Goal: Obtain resource: Obtain resource

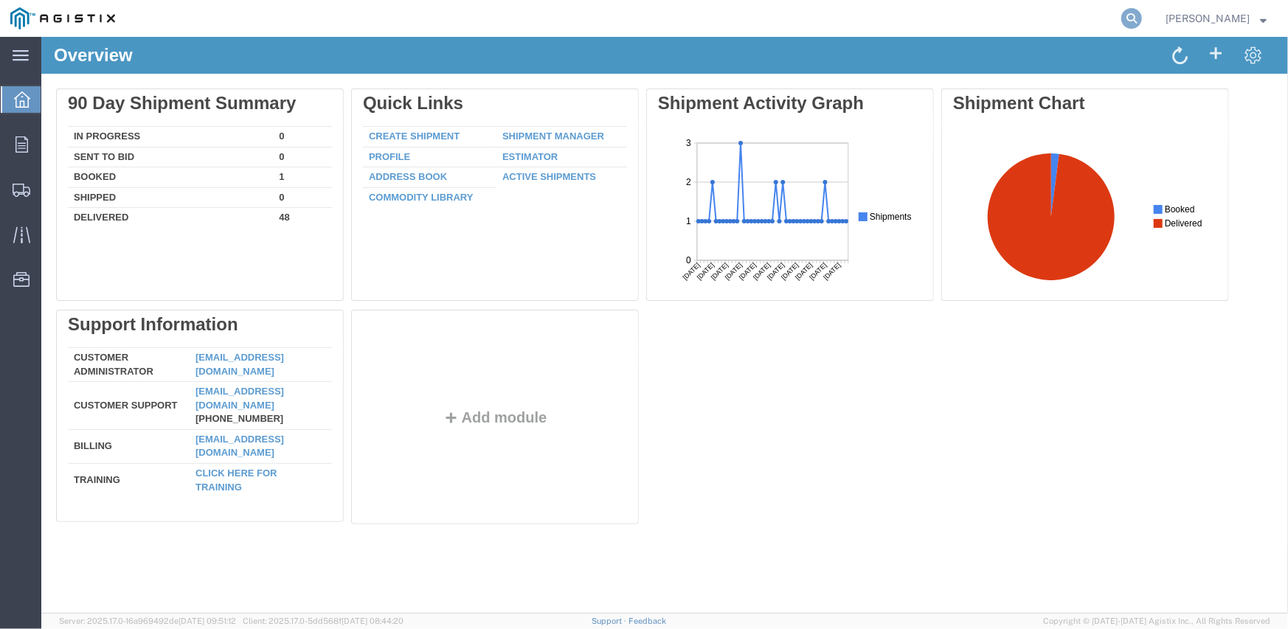
click at [1139, 20] on icon at bounding box center [1132, 18] width 21 height 21
click at [725, 27] on input "search" at bounding box center [897, 18] width 449 height 35
paste input "56525584"
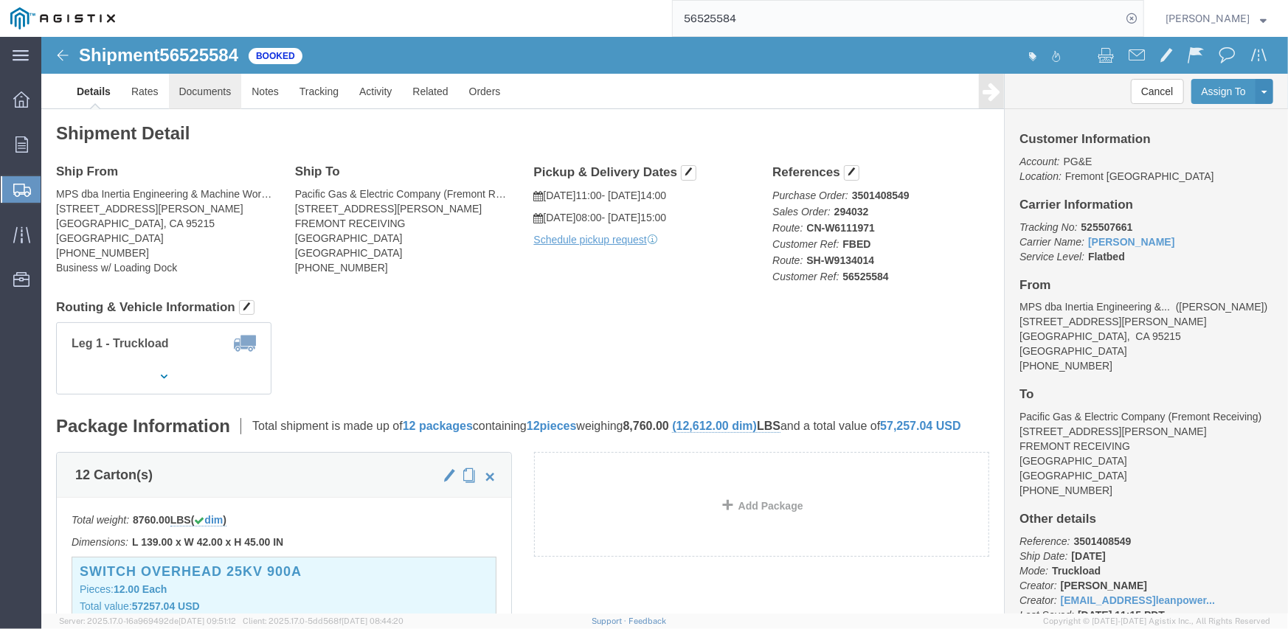
click link "Documents"
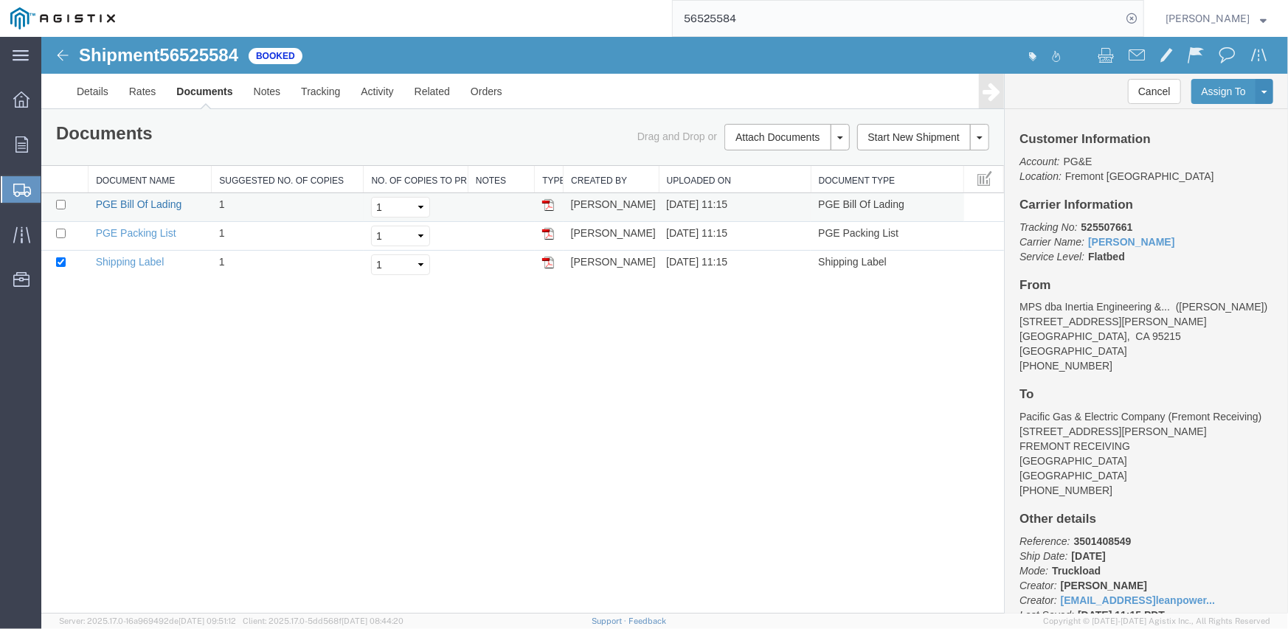
click at [153, 204] on link "PGE Bill Of Lading" at bounding box center [138, 204] width 86 height 12
click at [697, 15] on input "56525584" at bounding box center [897, 18] width 449 height 35
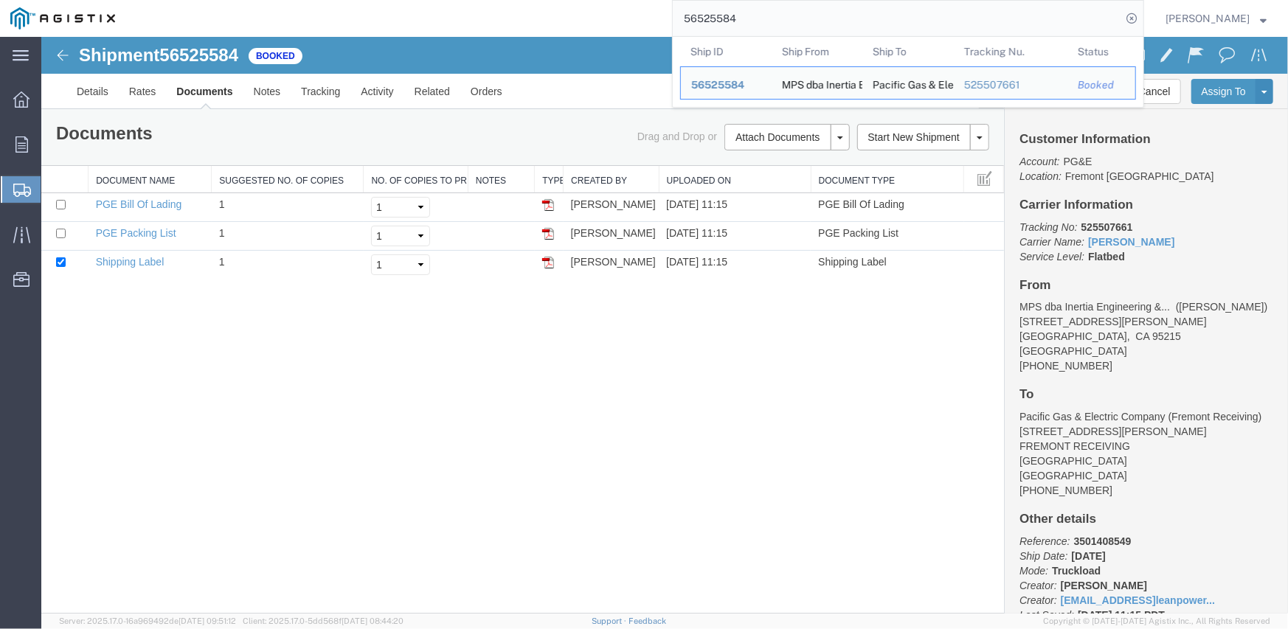
click at [697, 15] on input "56525584" at bounding box center [897, 18] width 449 height 35
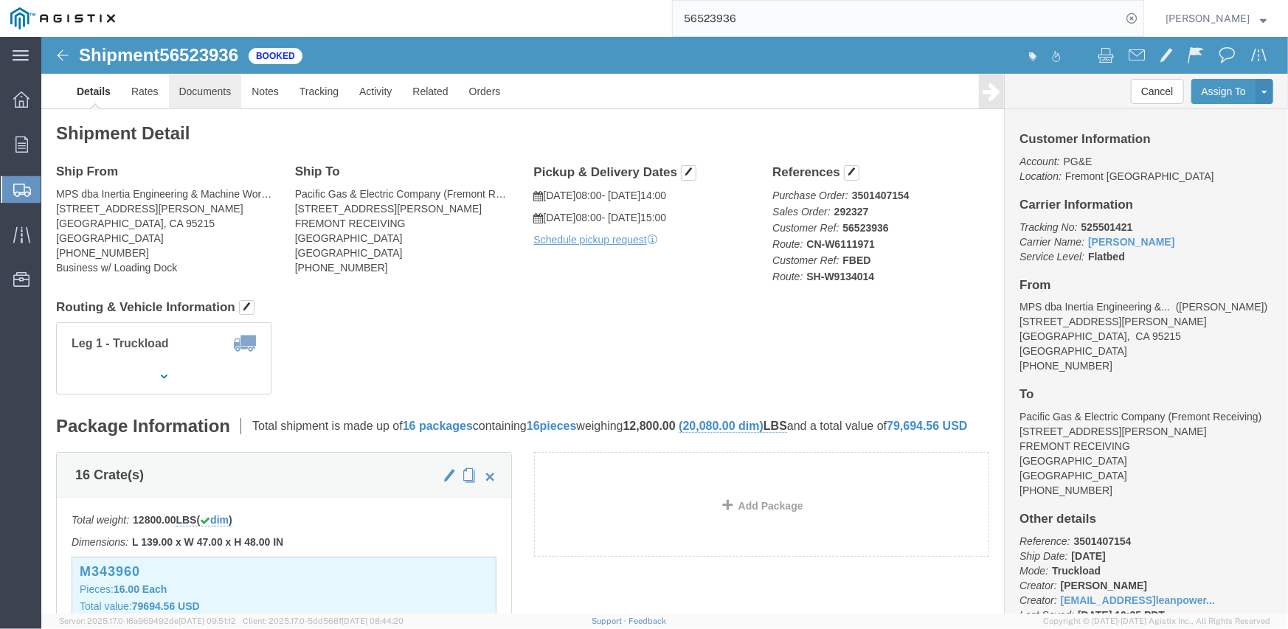
click link "Documents"
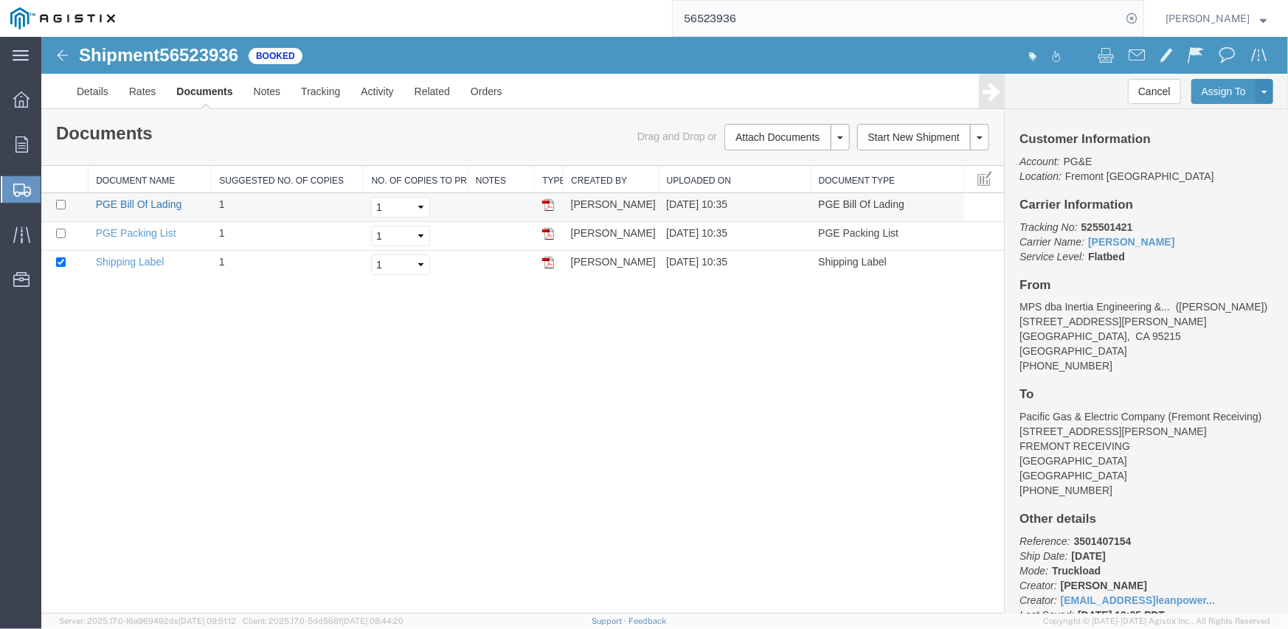
click at [124, 201] on link "PGE Bill Of Lading" at bounding box center [138, 204] width 86 height 12
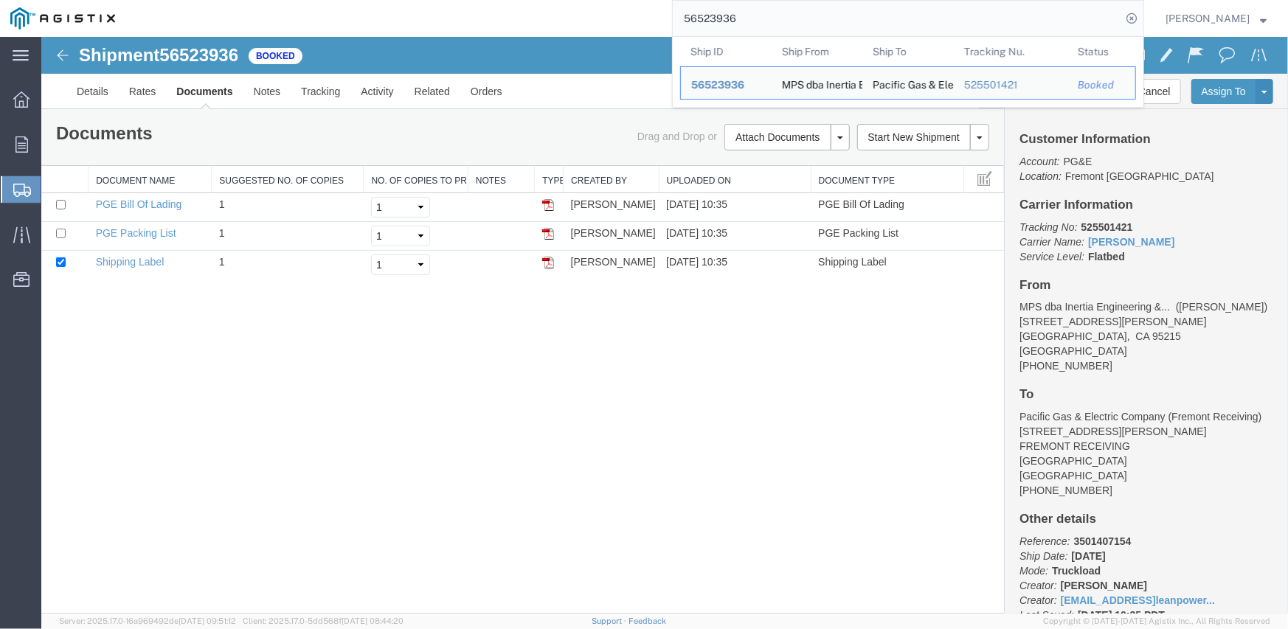
click at [705, 18] on input "56523936" at bounding box center [897, 18] width 449 height 35
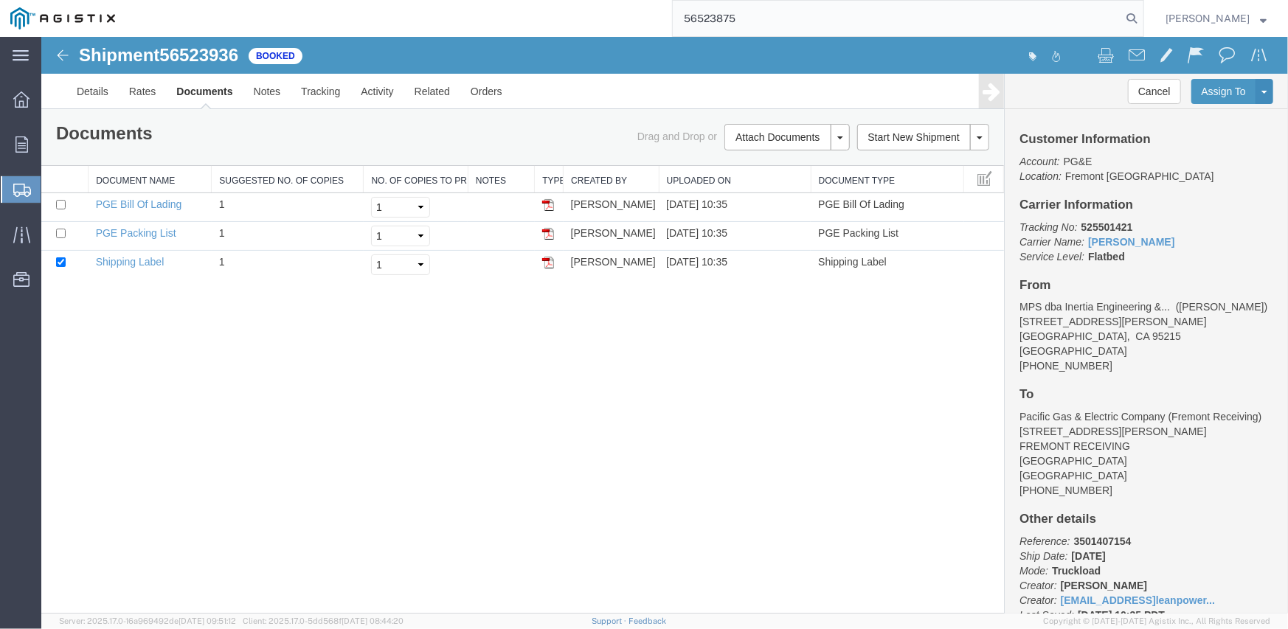
type input "56523875"
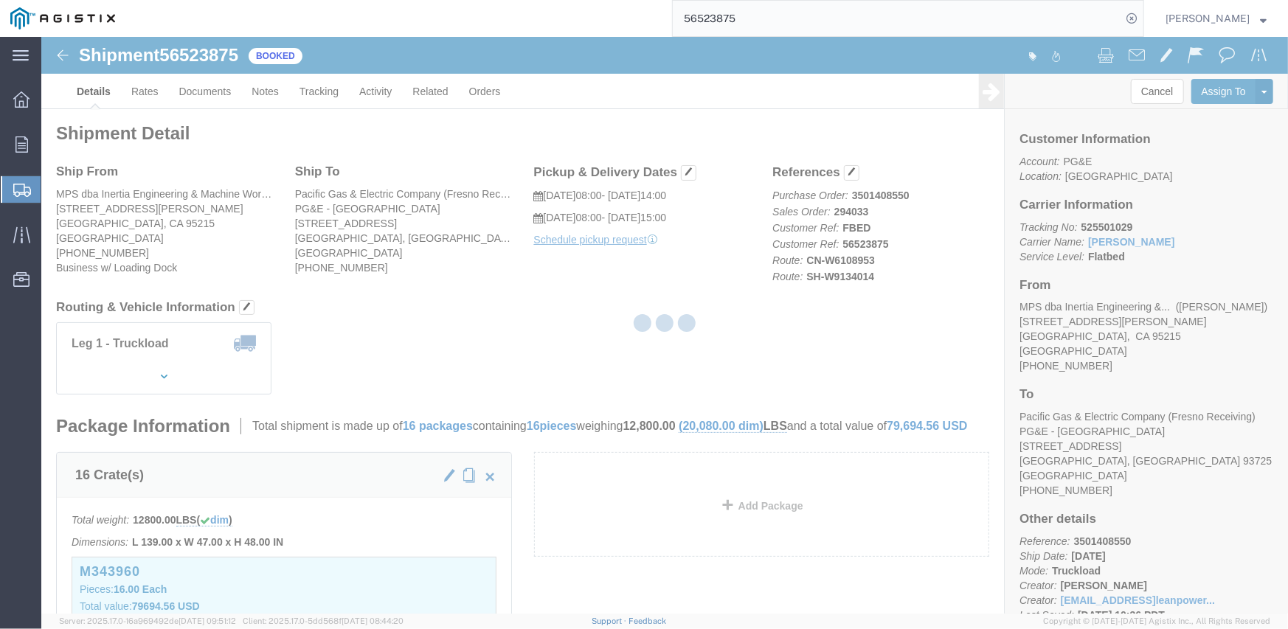
click at [194, 97] on div at bounding box center [664, 325] width 1247 height 577
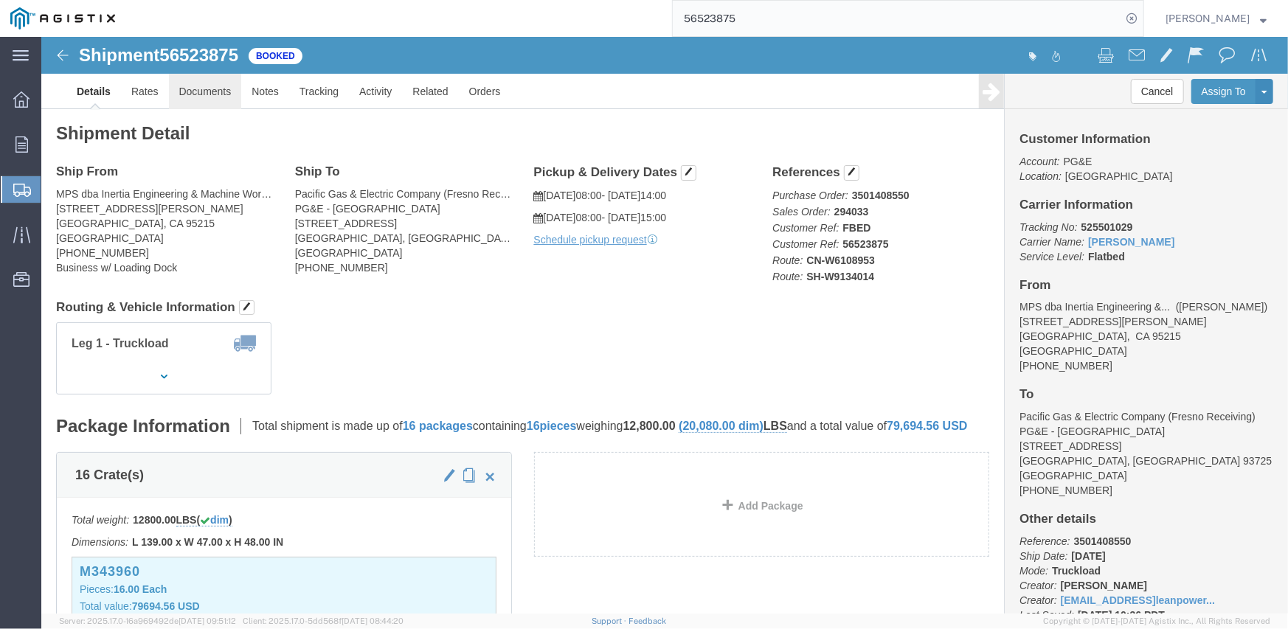
click link "Documents"
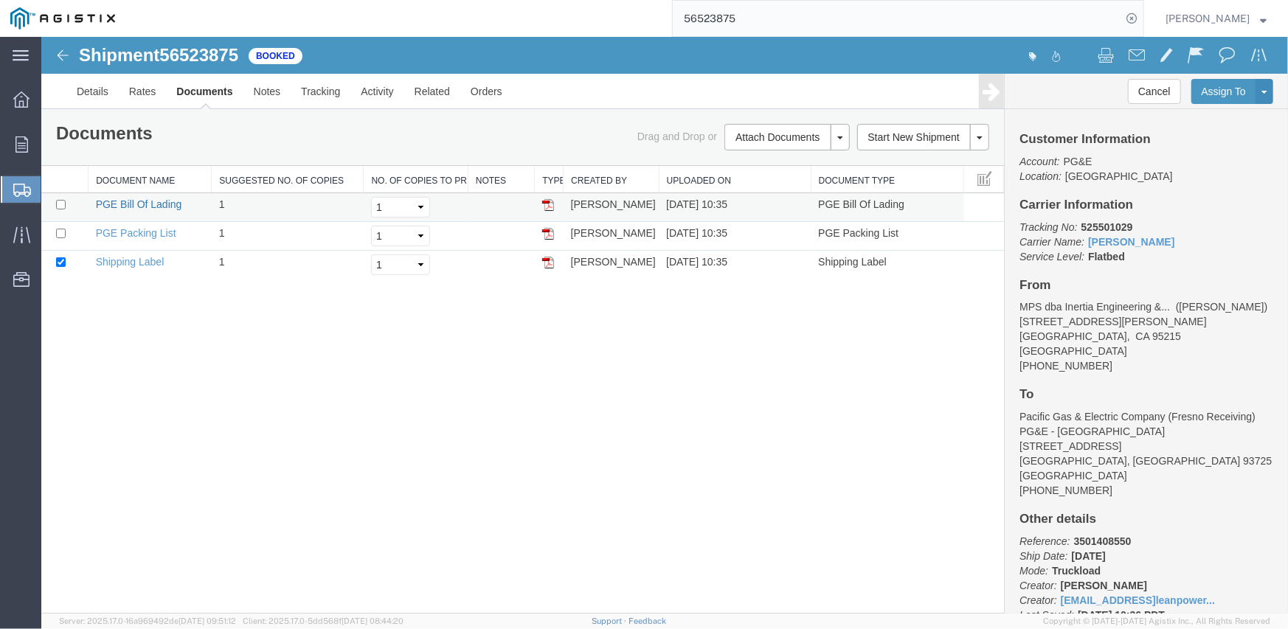
click at [139, 203] on link "PGE Bill Of Lading" at bounding box center [138, 204] width 86 height 12
